Goal: Task Accomplishment & Management: Manage account settings

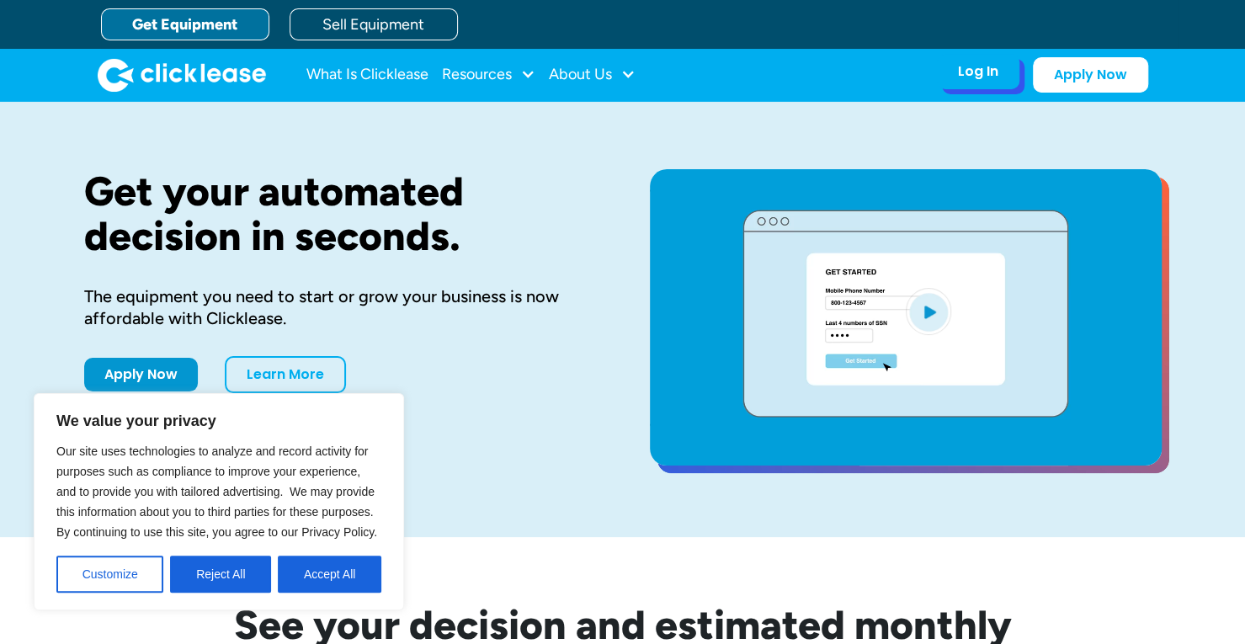
click at [976, 86] on div "Log In Account login I use Clicklease to get my equipment Partner Portal I offe…" at bounding box center [978, 71] width 82 height 35
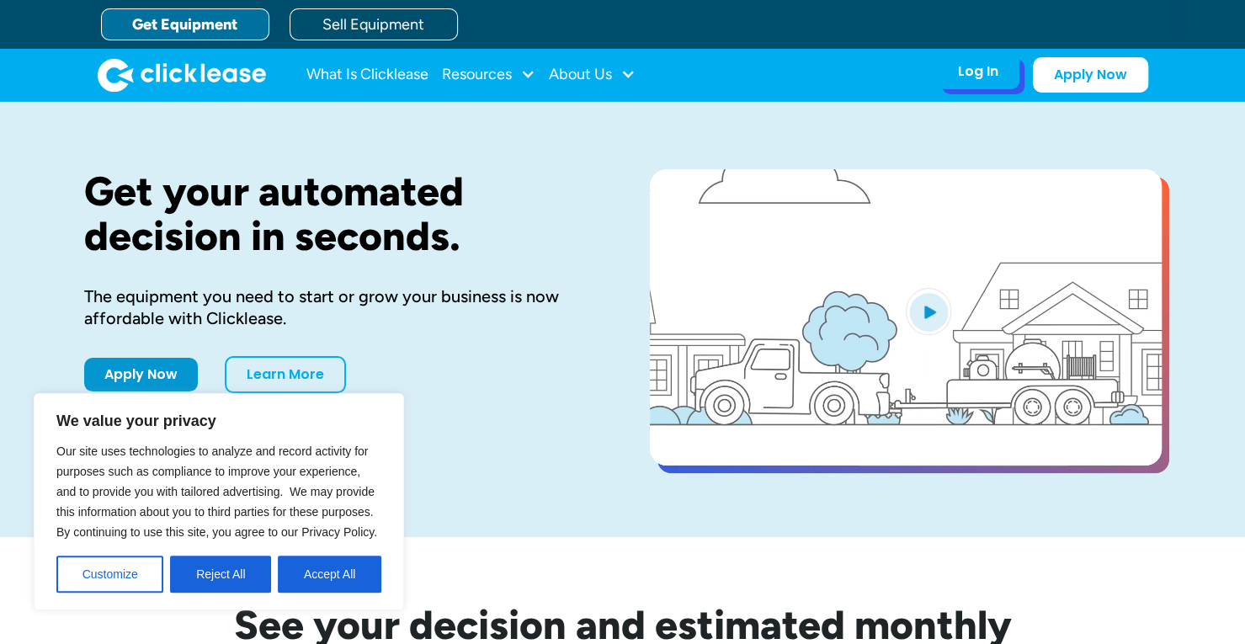
click at [988, 75] on div "Log In" at bounding box center [978, 71] width 40 height 17
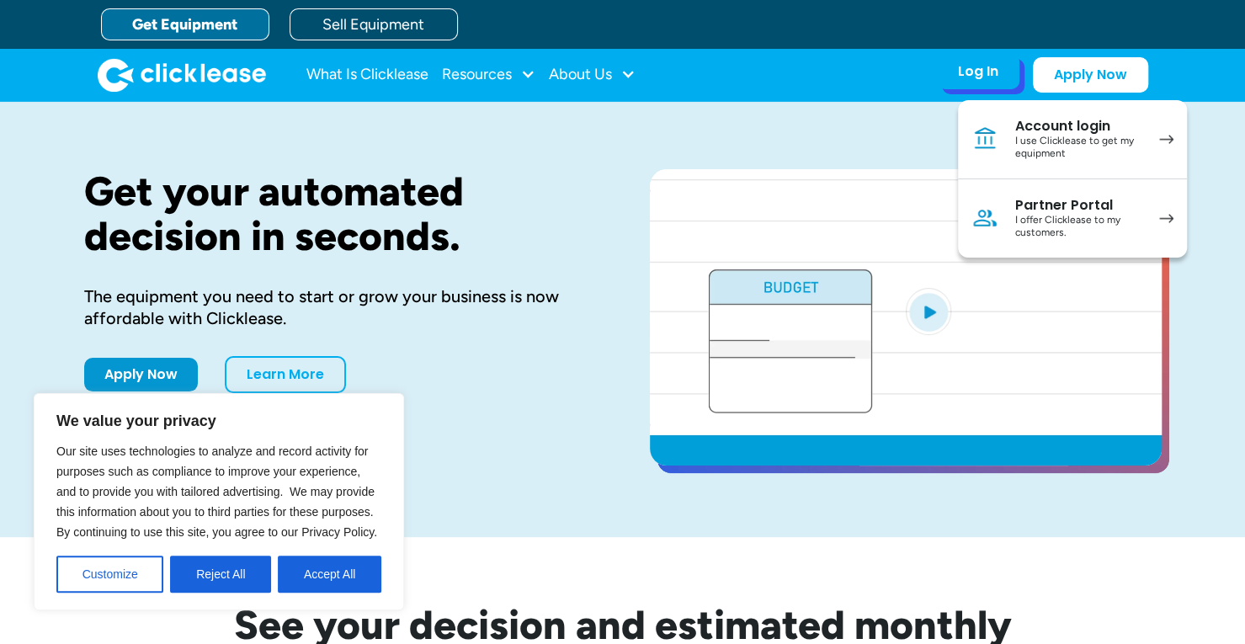
click at [1028, 142] on div "I use Clicklease to get my equipment" at bounding box center [1078, 148] width 127 height 26
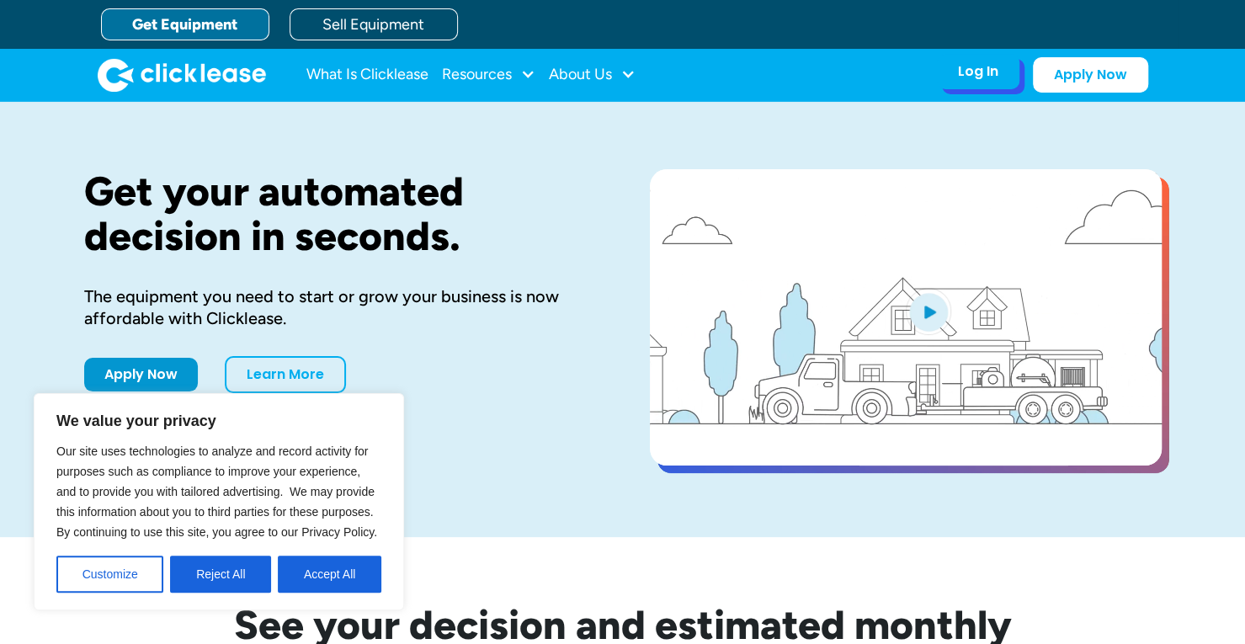
click at [1007, 83] on div "Log In Account login I use Clicklease to get my equipment Partner Portal I offe…" at bounding box center [978, 71] width 82 height 35
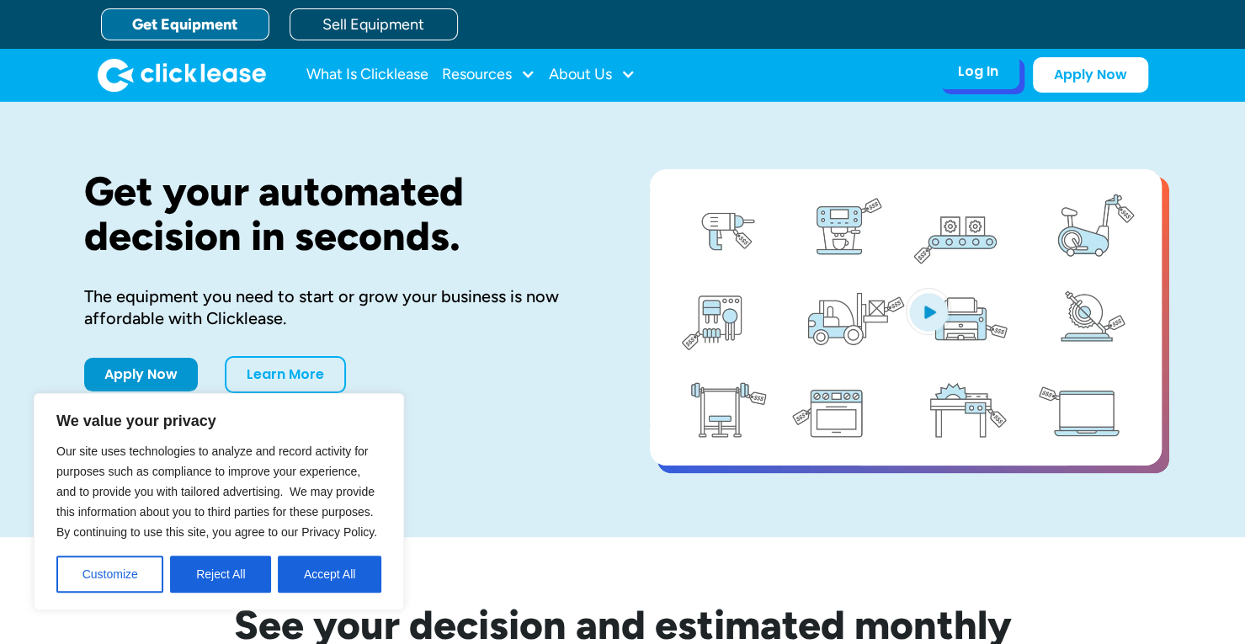
click at [987, 74] on div "Log In" at bounding box center [978, 71] width 40 height 17
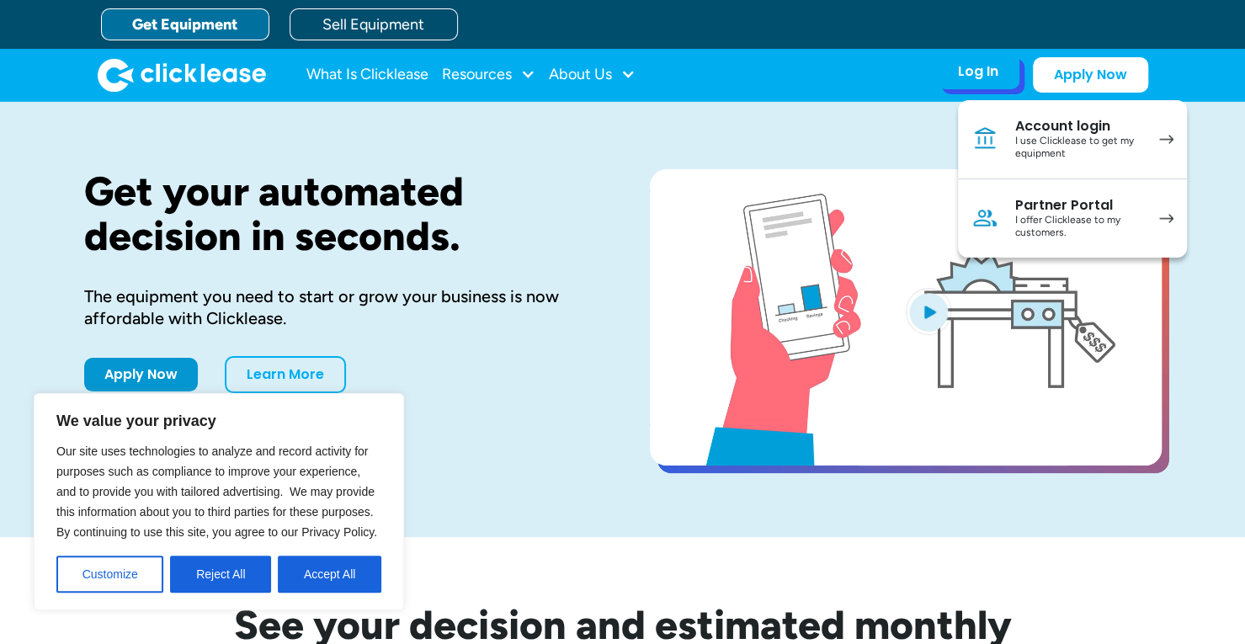
click at [1030, 149] on div "I use Clicklease to get my equipment" at bounding box center [1078, 148] width 127 height 26
